Goal: Use online tool/utility: Utilize a website feature to perform a specific function

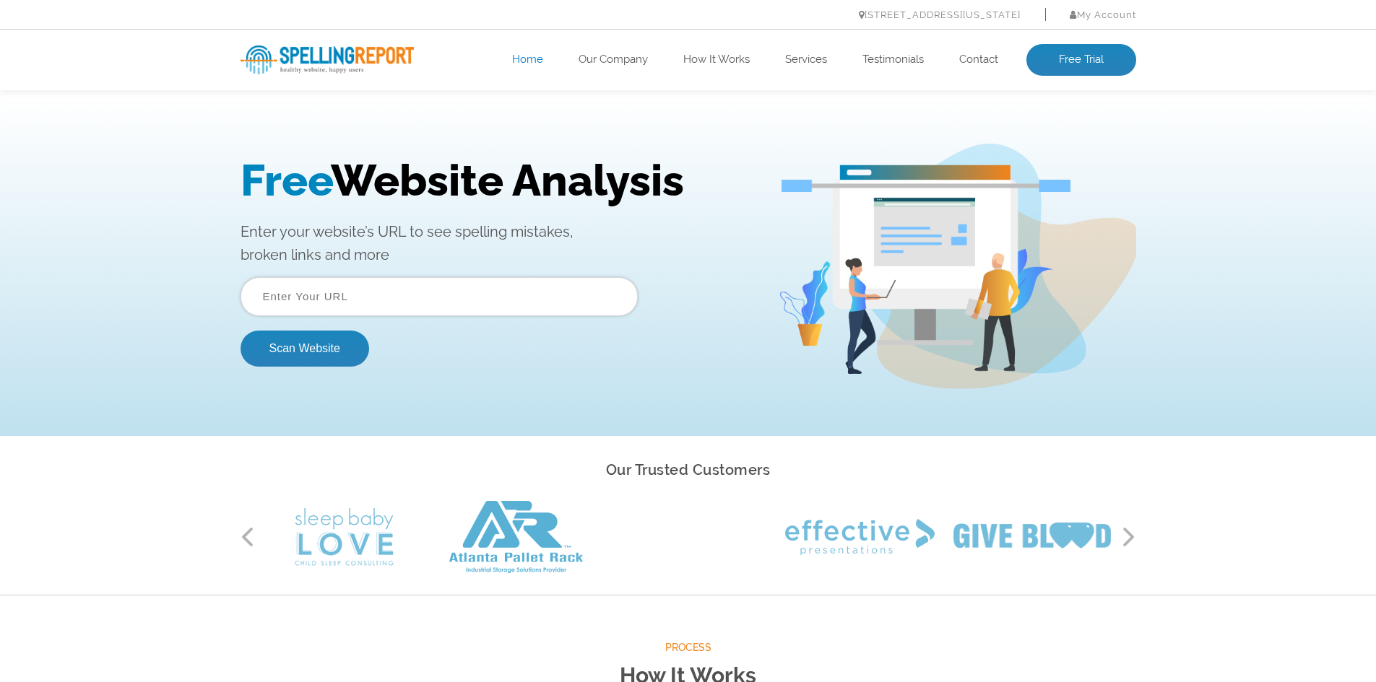
click at [352, 303] on input "text" at bounding box center [438, 296] width 397 height 39
click at [333, 292] on input "text" at bounding box center [438, 296] width 397 height 39
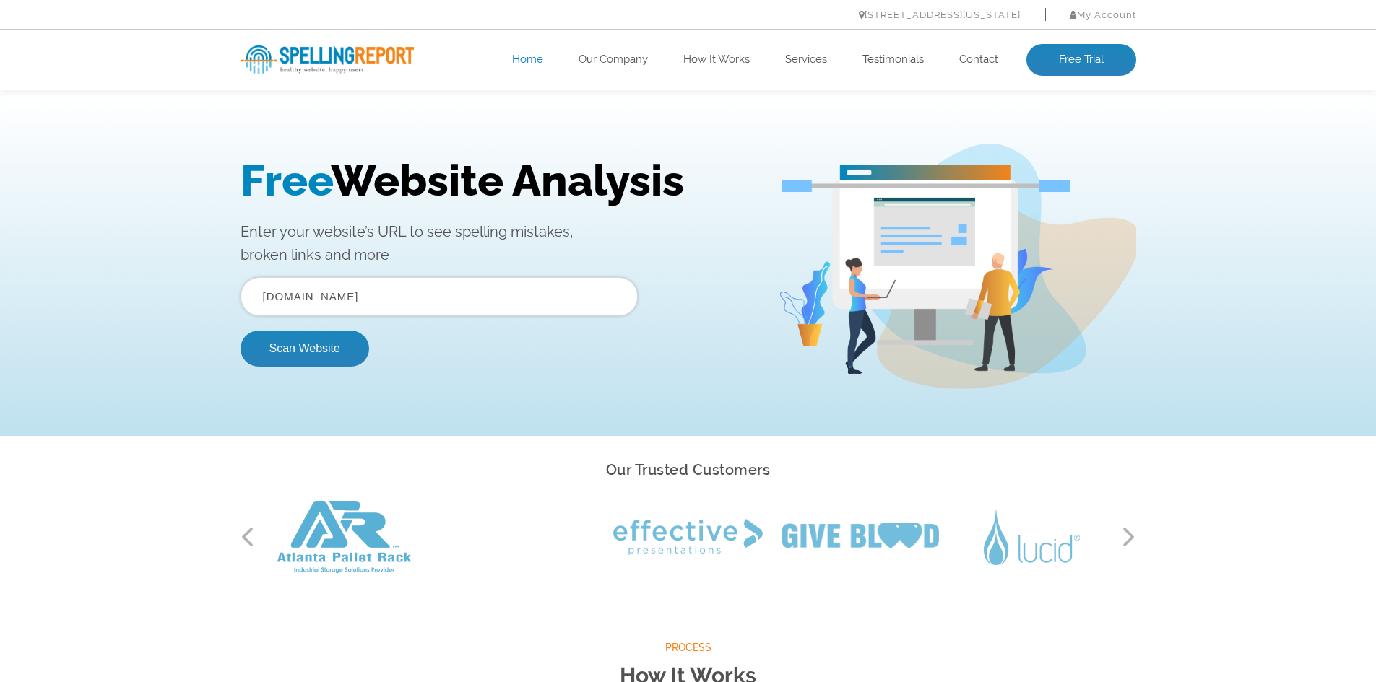
type input "jhgabb.com"
click at [240, 331] on button "Scan Website" at bounding box center [304, 349] width 129 height 36
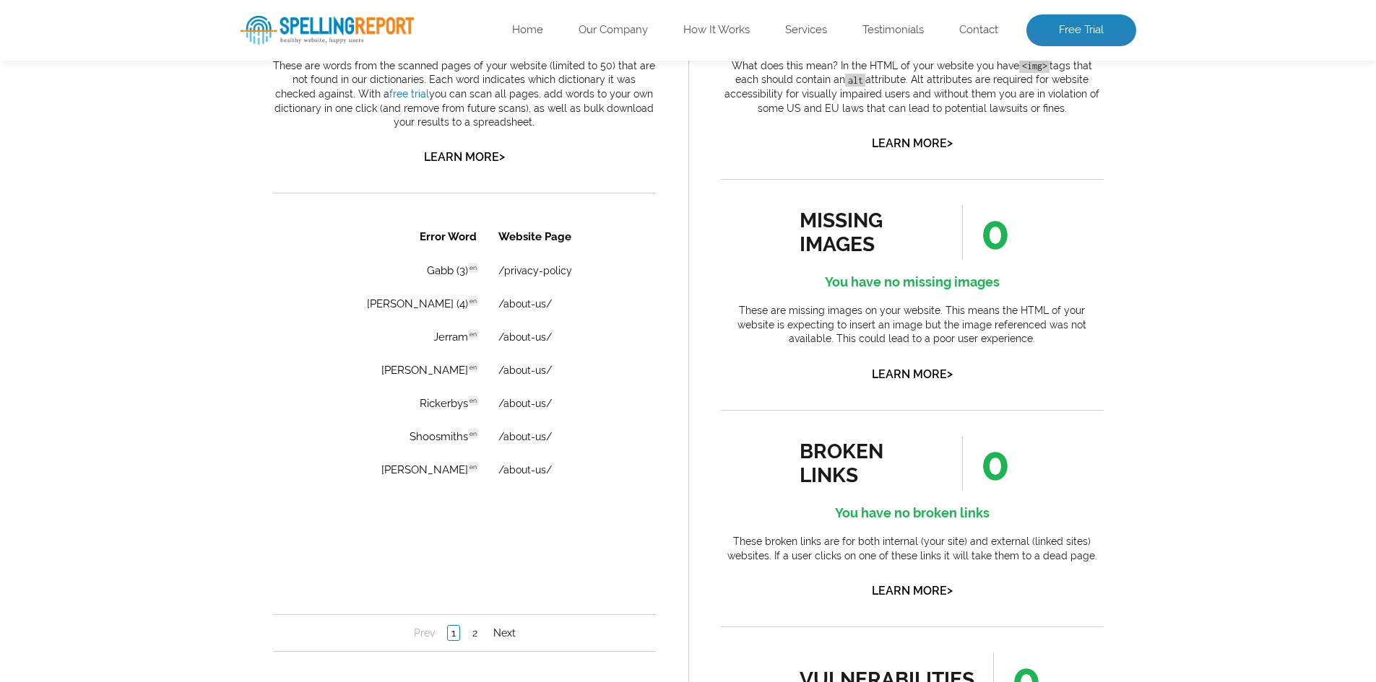
scroll to position [939, 0]
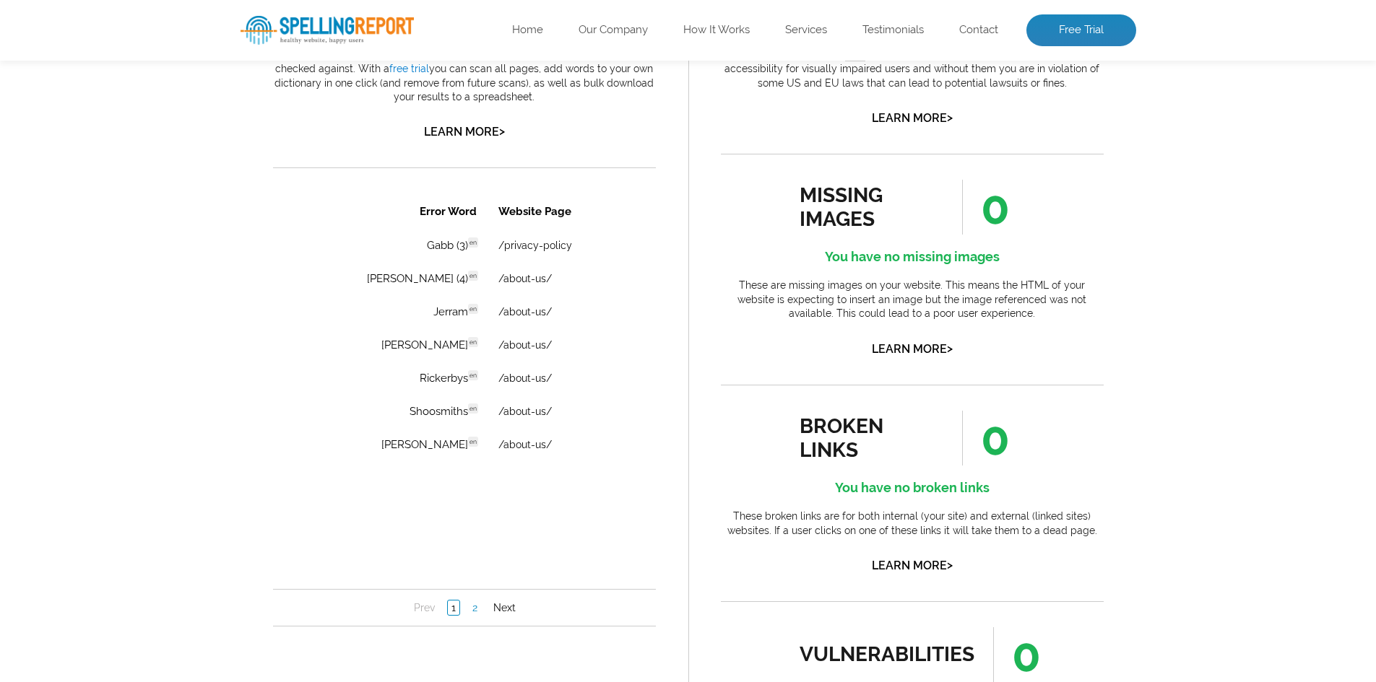
click at [477, 608] on link "2" at bounding box center [474, 608] width 12 height 14
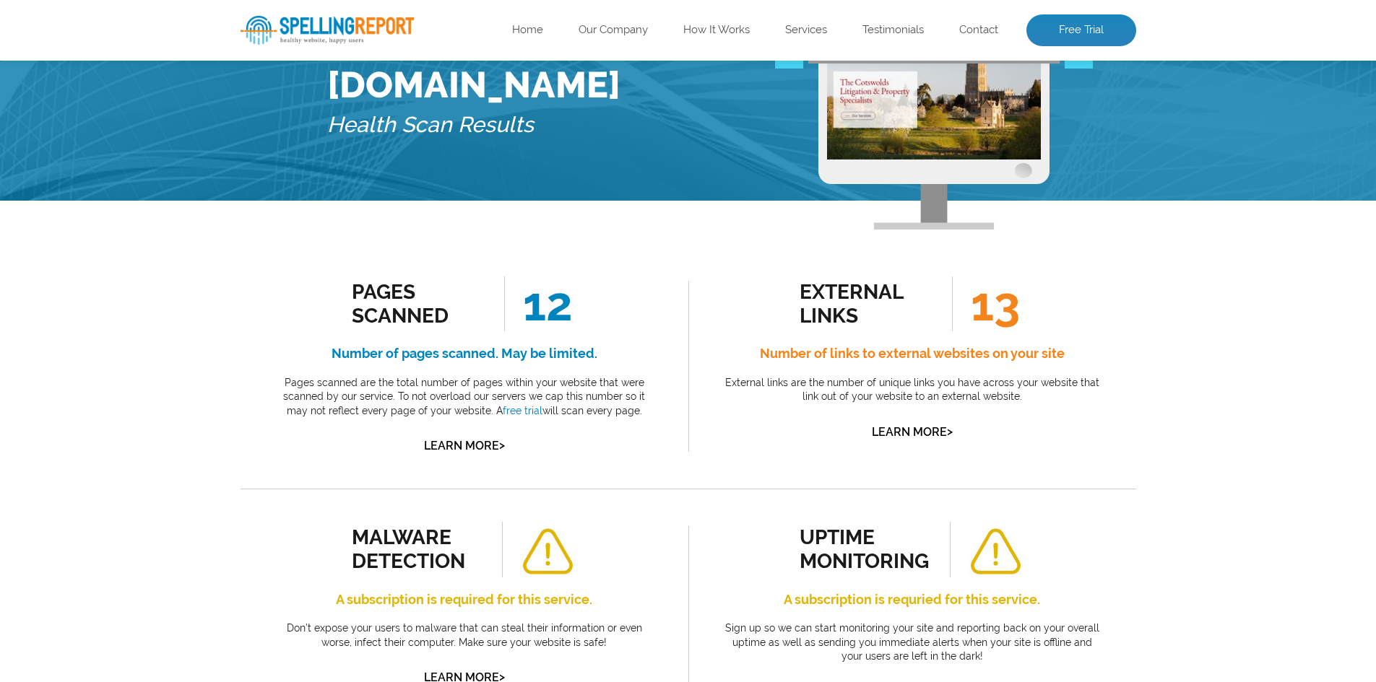
scroll to position [0, 0]
